Goal: Transaction & Acquisition: Purchase product/service

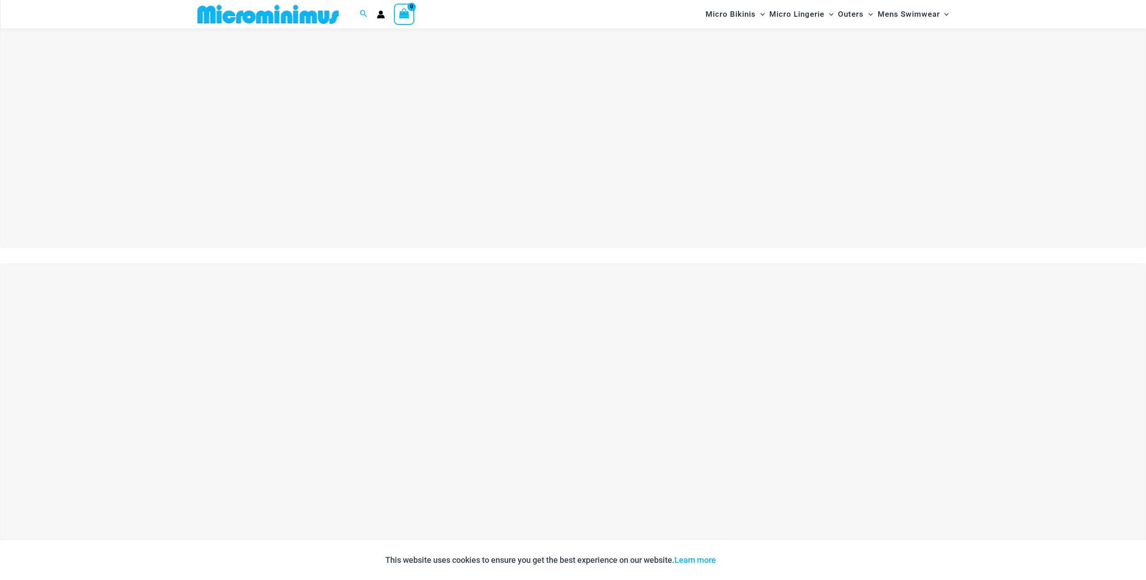
scroll to position [309, 0]
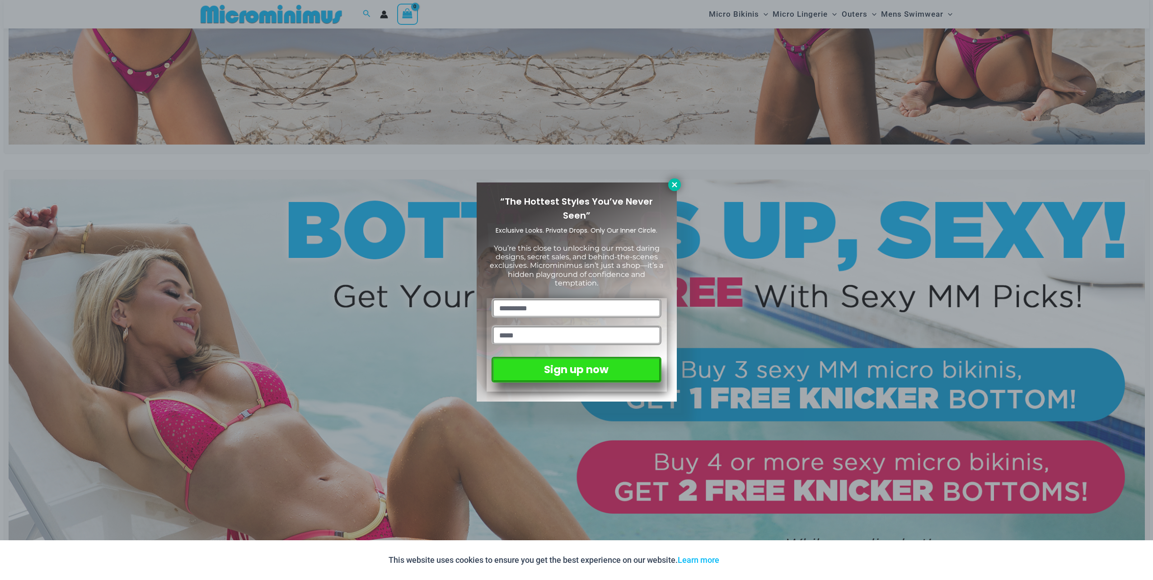
click at [674, 187] on icon at bounding box center [674, 185] width 8 height 8
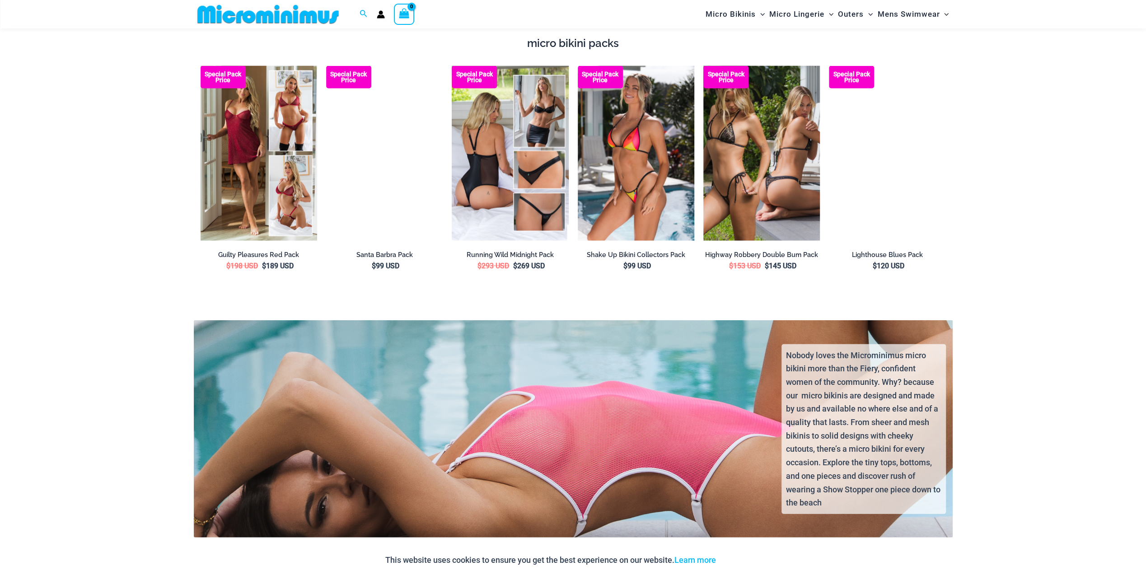
scroll to position [1935, 0]
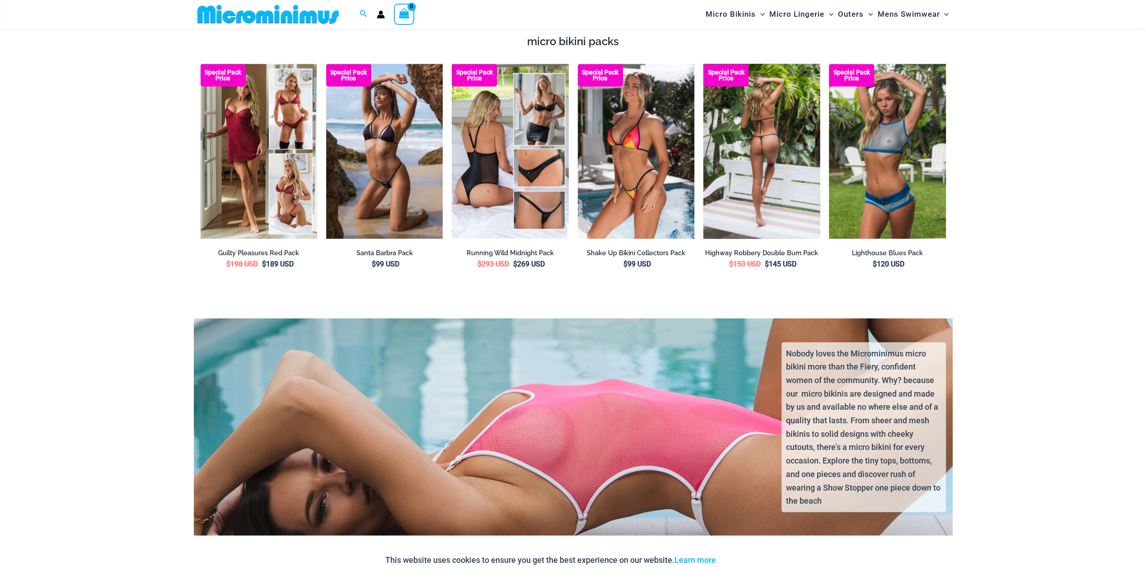
click at [780, 181] on img at bounding box center [761, 151] width 117 height 175
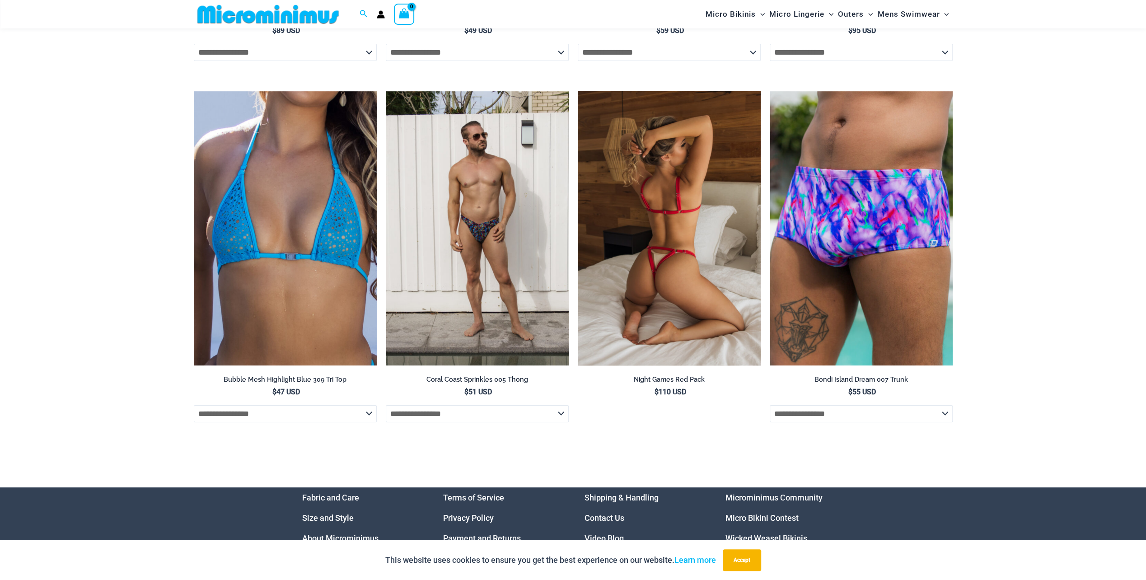
scroll to position [3291, 0]
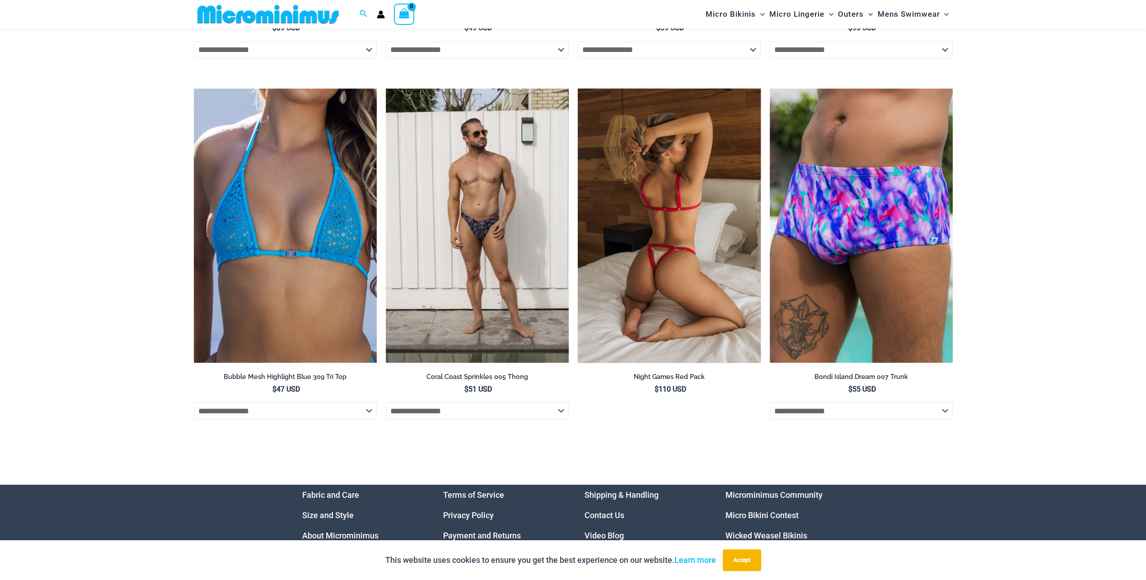
click at [673, 296] on img at bounding box center [669, 226] width 183 height 275
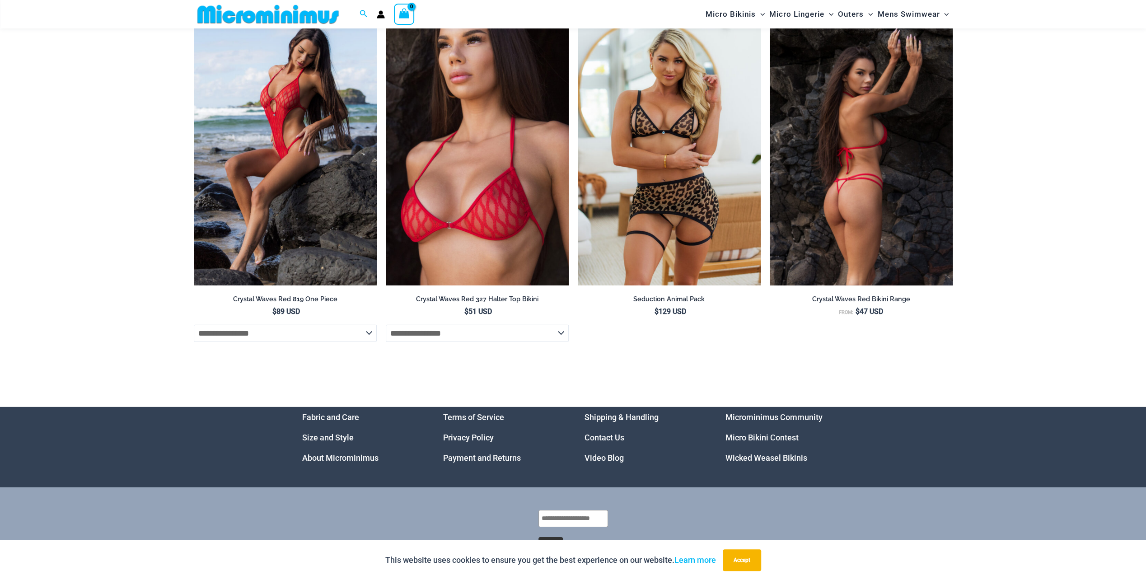
scroll to position [2542, 0]
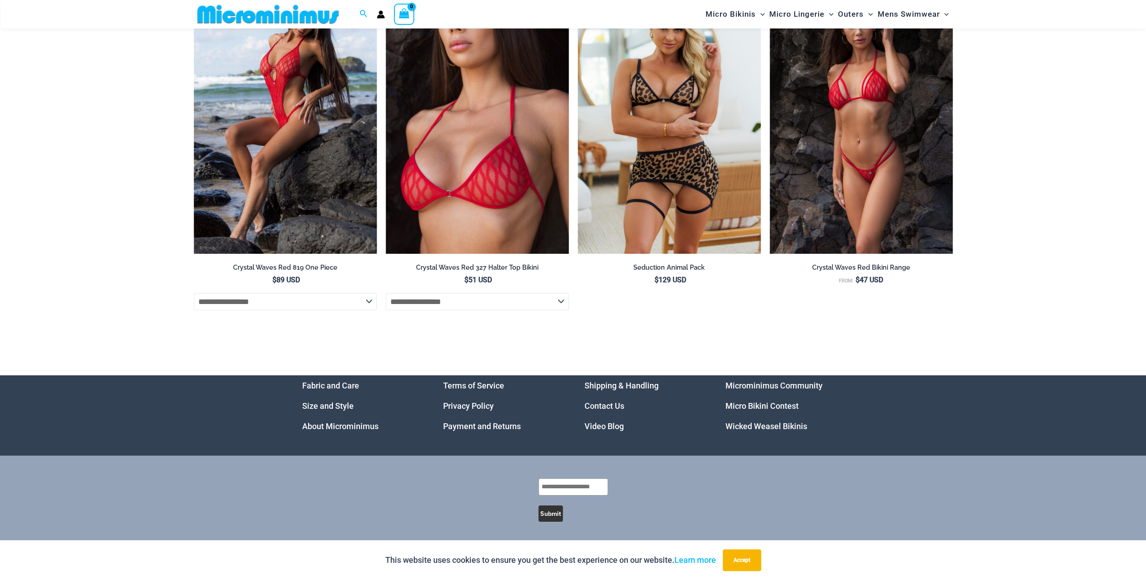
click at [476, 407] on link "Privacy Policy" at bounding box center [468, 405] width 51 height 9
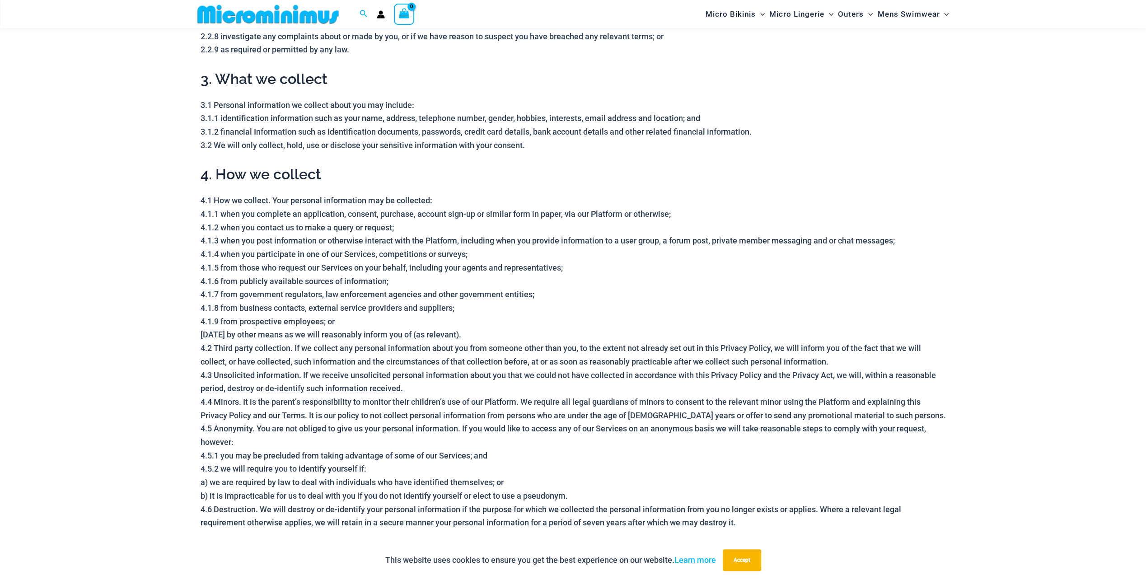
scroll to position [489, 0]
